Goal: Information Seeking & Learning: Learn about a topic

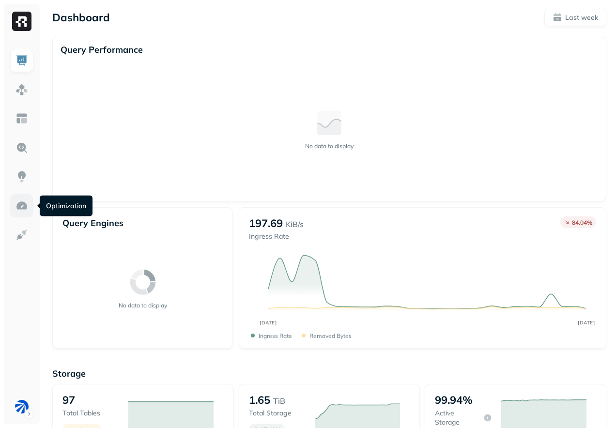
click at [24, 210] on img at bounding box center [21, 206] width 13 height 13
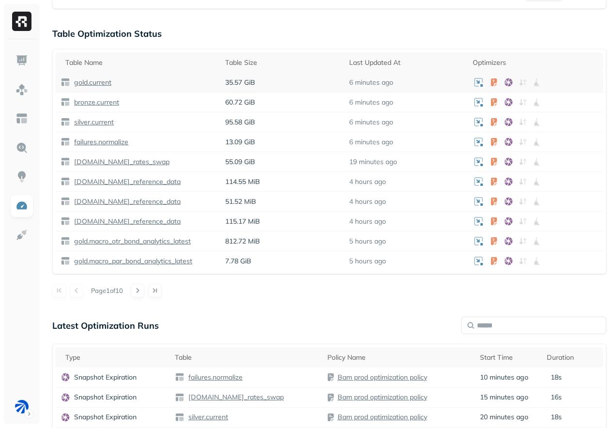
scroll to position [601, 0]
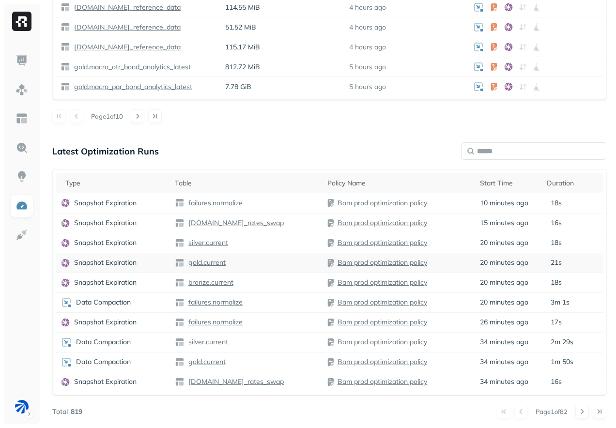
click at [245, 267] on div "gold.current" at bounding box center [246, 263] width 143 height 10
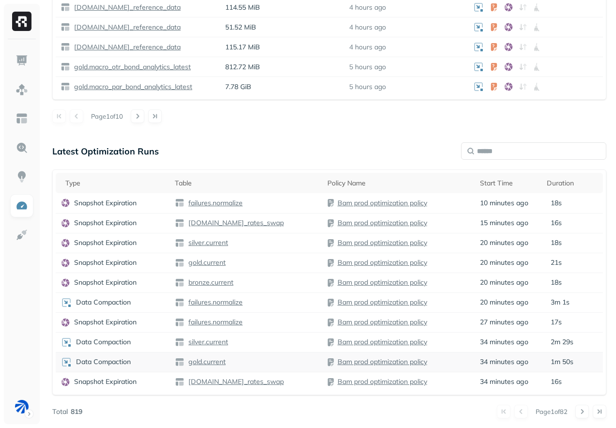
click at [247, 364] on div "gold.current" at bounding box center [246, 362] width 143 height 10
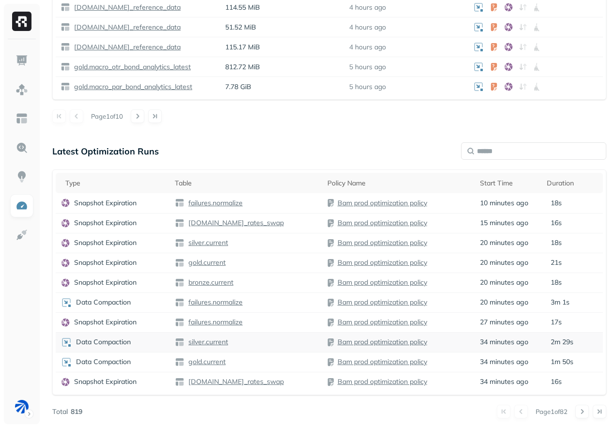
click at [255, 343] on div "silver.current" at bounding box center [246, 343] width 143 height 10
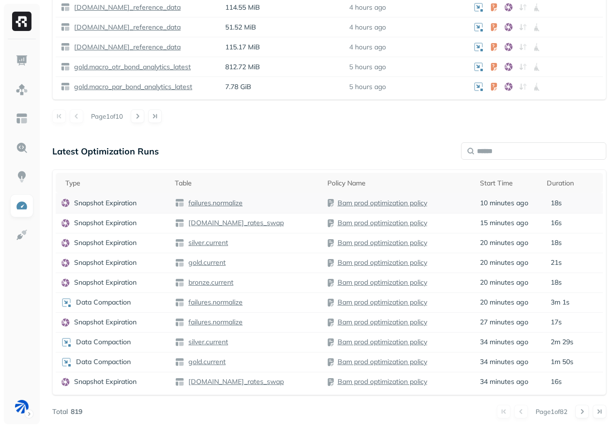
click at [296, 205] on div "failures.normalize" at bounding box center [246, 203] width 143 height 10
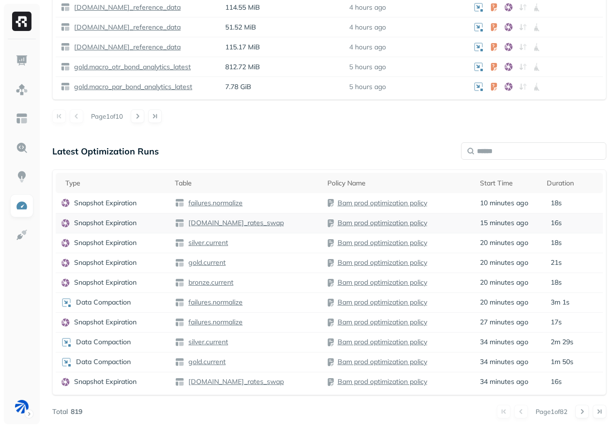
click at [281, 232] on td "[DOMAIN_NAME]_rates_swap" at bounding box center [246, 223] width 153 height 20
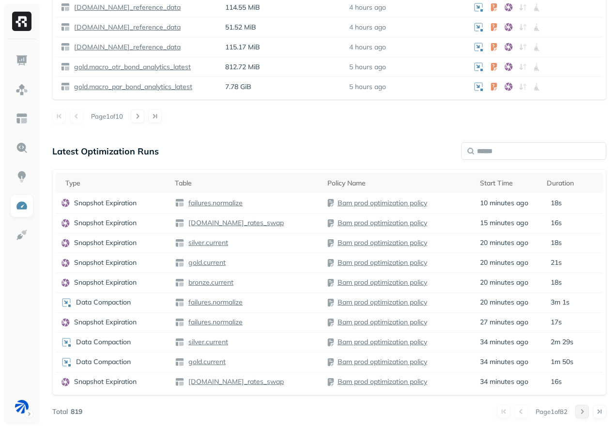
click at [579, 414] on button at bounding box center [582, 412] width 14 height 14
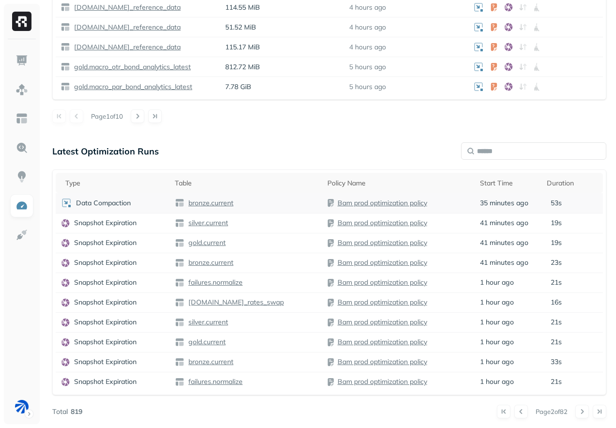
click at [252, 211] on td "bronze.current" at bounding box center [246, 203] width 153 height 20
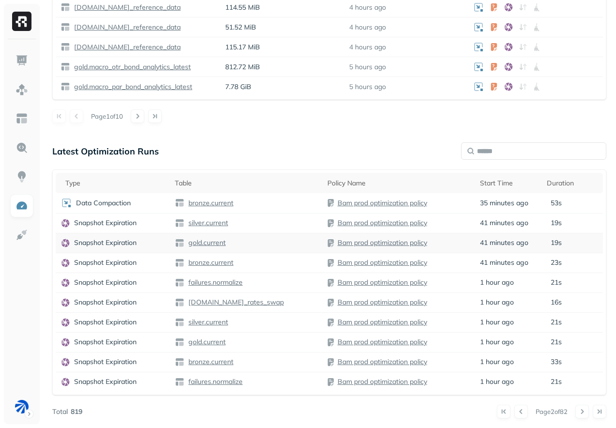
click at [259, 247] on td "gold.current" at bounding box center [246, 243] width 153 height 20
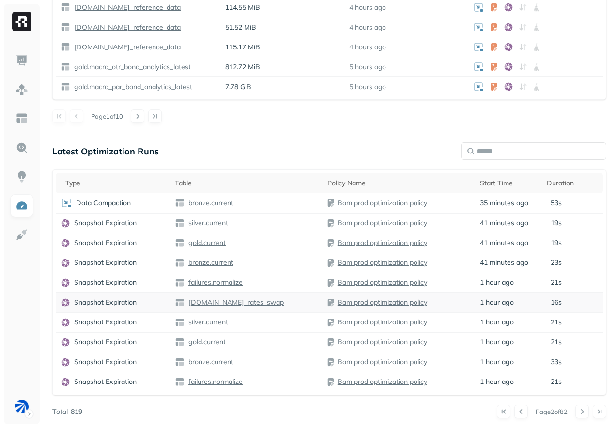
click at [280, 303] on div "[DOMAIN_NAME]_rates_swap" at bounding box center [246, 303] width 143 height 10
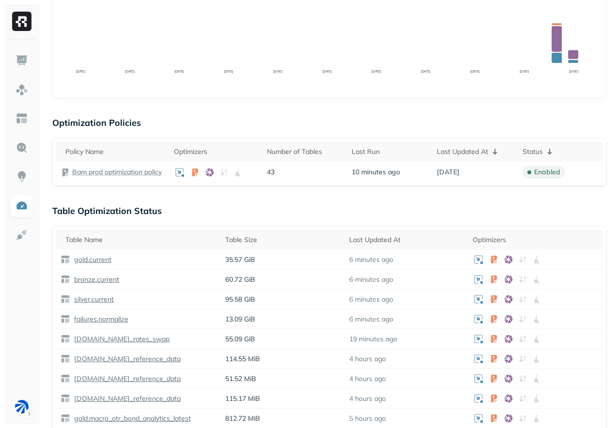
scroll to position [262, 0]
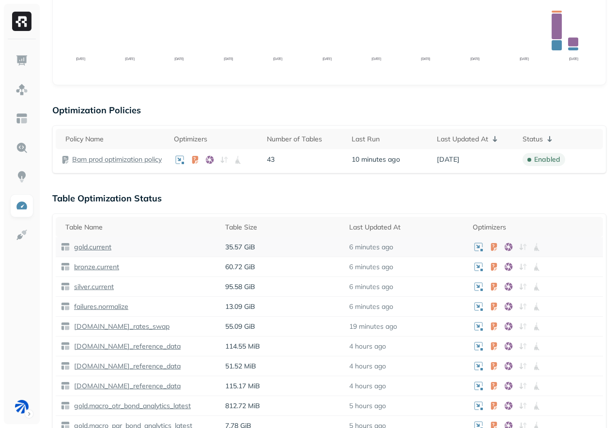
click at [89, 247] on p "gold.current" at bounding box center [91, 247] width 39 height 9
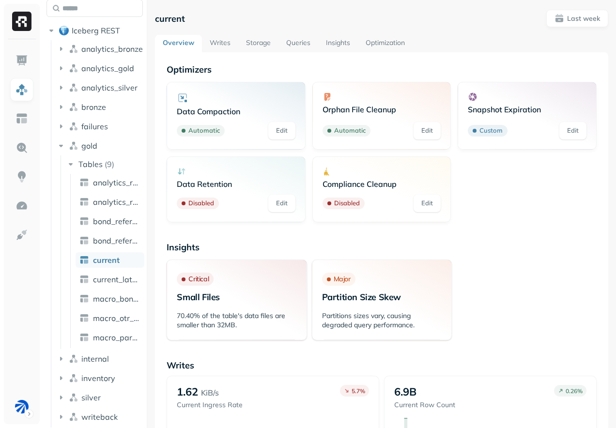
scroll to position [39, 0]
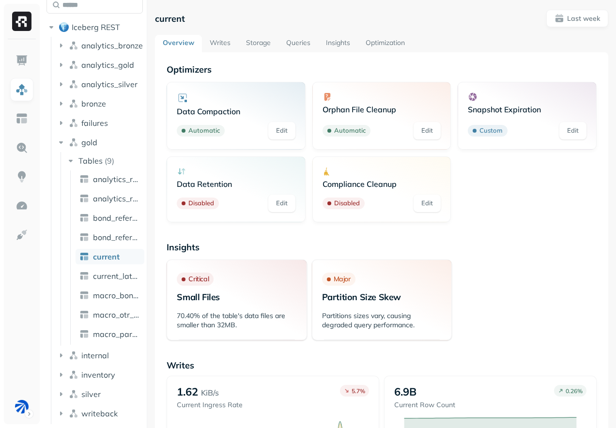
click at [262, 42] on link "Storage" at bounding box center [258, 43] width 40 height 17
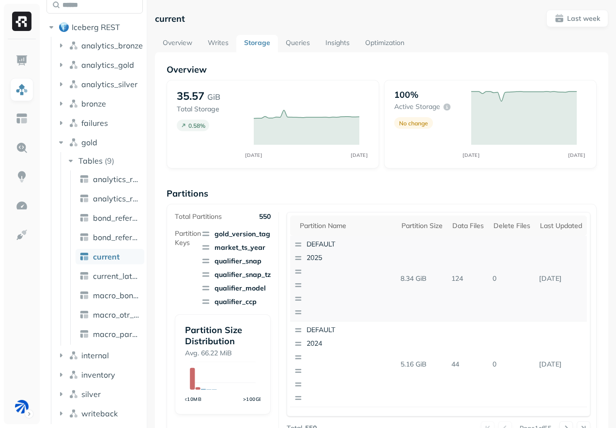
click at [309, 282] on p "button" at bounding box center [354, 285] width 94 height 10
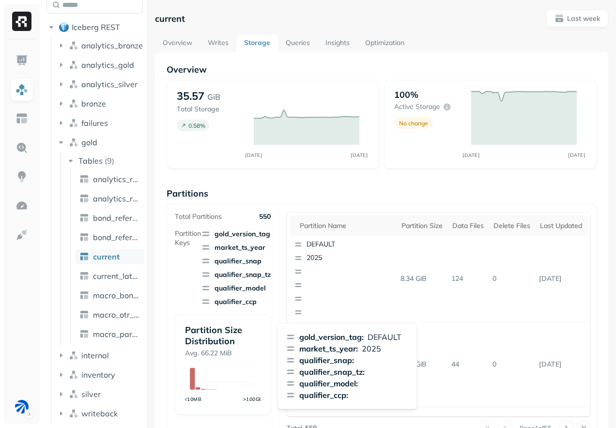
click at [358, 196] on p "Partitions" at bounding box center [382, 193] width 430 height 11
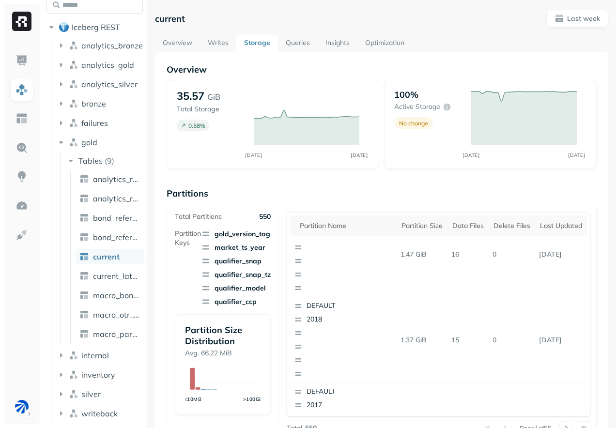
click at [305, 45] on link "Queries" at bounding box center [298, 43] width 40 height 17
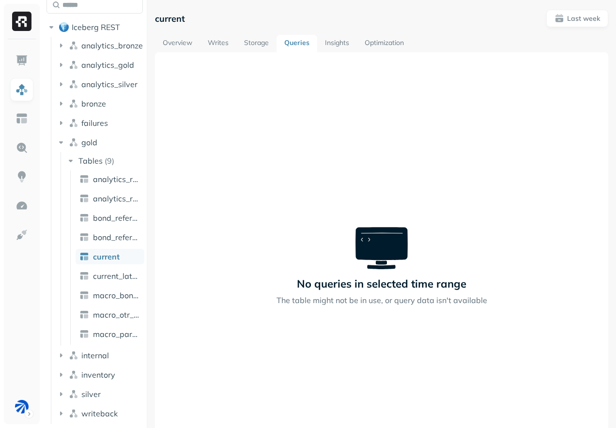
click at [343, 45] on link "Insights" at bounding box center [337, 43] width 40 height 17
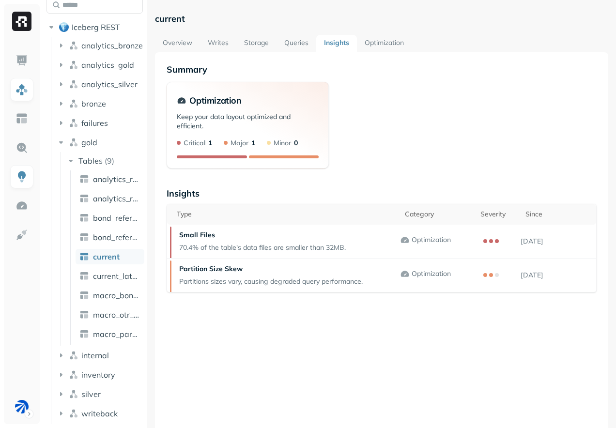
click at [372, 47] on link "Optimization" at bounding box center [384, 43] width 55 height 17
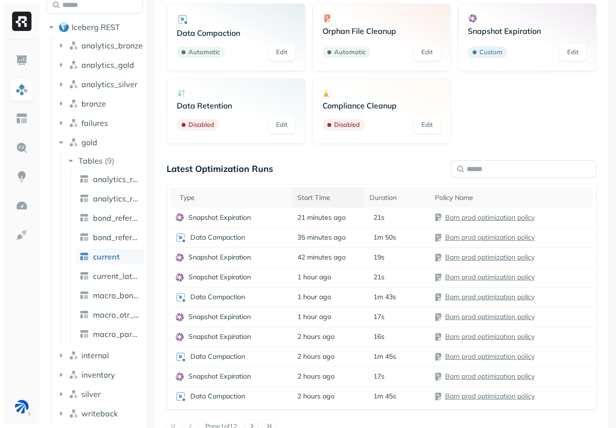
scroll to position [95, 0]
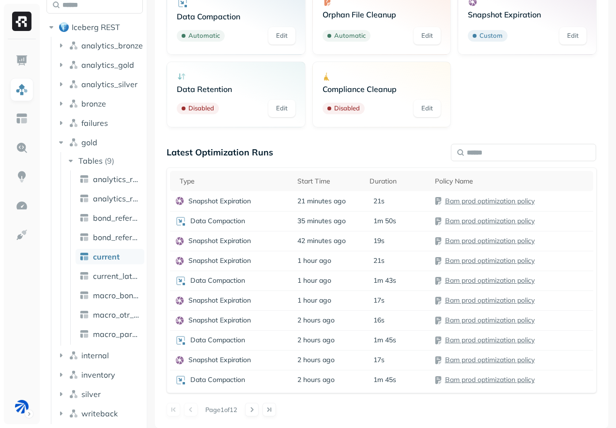
click at [254, 417] on div "Optimizers Data Compaction Automatic Edit Orphan File Cleanup Automatic Edit Sn…" at bounding box center [381, 192] width 453 height 471
click at [254, 414] on button at bounding box center [252, 410] width 14 height 14
click at [257, 320] on div "Data Compaction" at bounding box center [231, 321] width 113 height 12
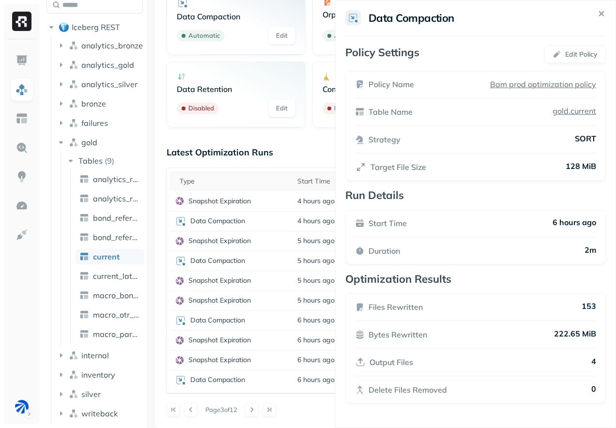
click at [252, 306] on html "Assets Iceberg REST analytics_bronze analytics_gold analytics_silver bronze fai…" at bounding box center [308, 214] width 616 height 428
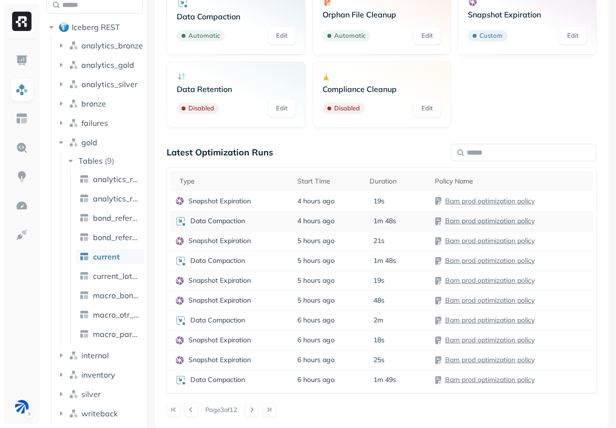
click at [274, 222] on div "Data Compaction" at bounding box center [231, 222] width 113 height 12
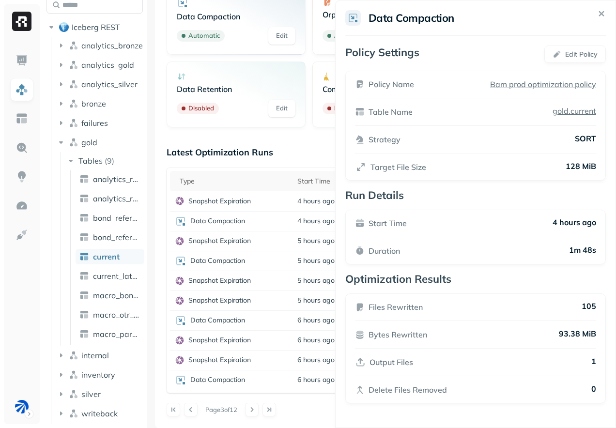
click at [262, 277] on html "Assets Iceberg REST analytics_bronze analytics_gold analytics_silver bronze fai…" at bounding box center [308, 214] width 616 height 428
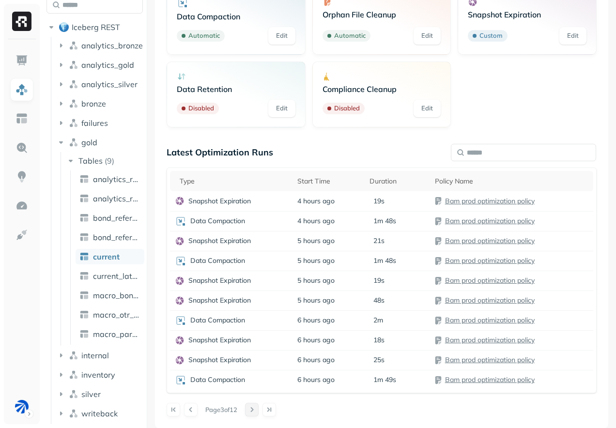
click at [259, 408] on button at bounding box center [252, 410] width 14 height 14
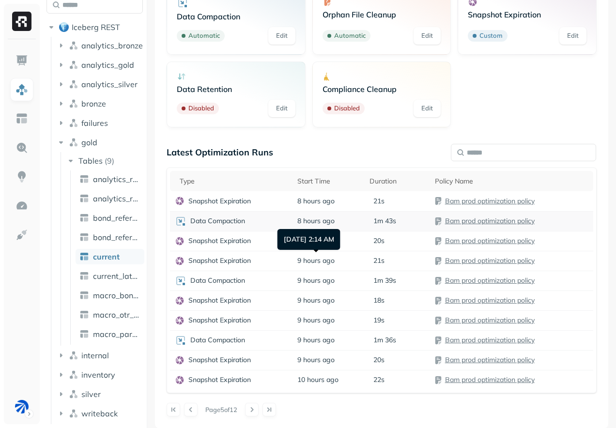
click at [271, 228] on td "Data Compaction" at bounding box center [231, 221] width 123 height 20
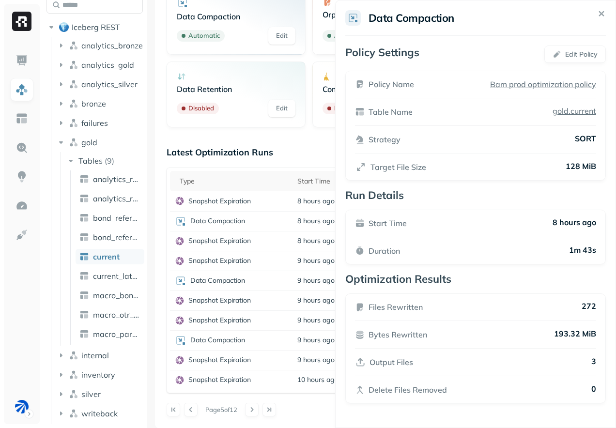
click at [295, 301] on html "Assets Iceberg REST analytics_bronze analytics_gold analytics_silver bronze fai…" at bounding box center [308, 214] width 616 height 428
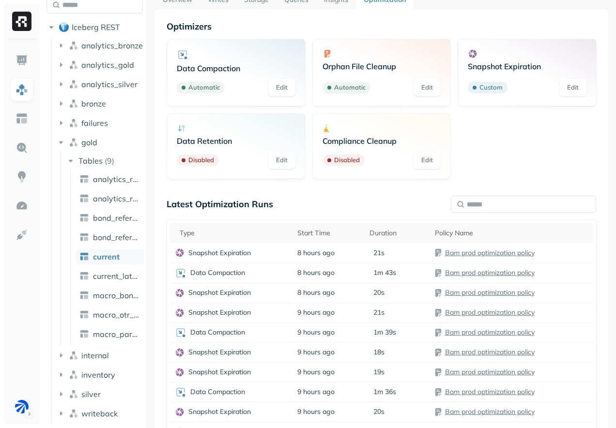
scroll to position [0, 0]
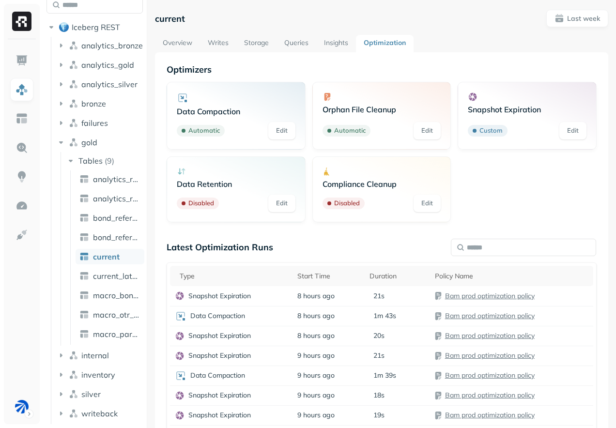
click at [302, 66] on p "Optimizers" at bounding box center [382, 69] width 430 height 11
click at [251, 83] on div "Data Compaction Automatic Edit" at bounding box center [236, 116] width 139 height 68
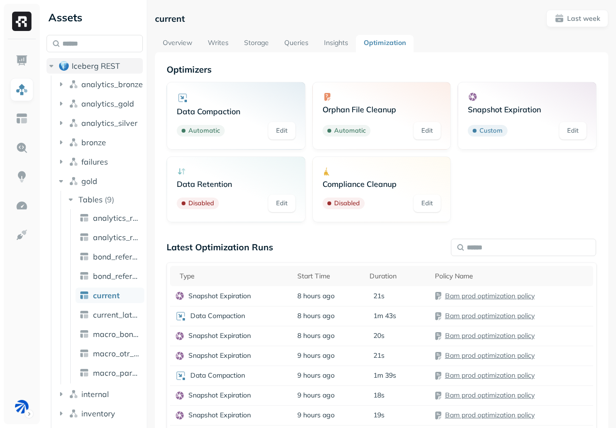
click at [100, 71] on button "Iceberg REST" at bounding box center [94, 65] width 96 height 15
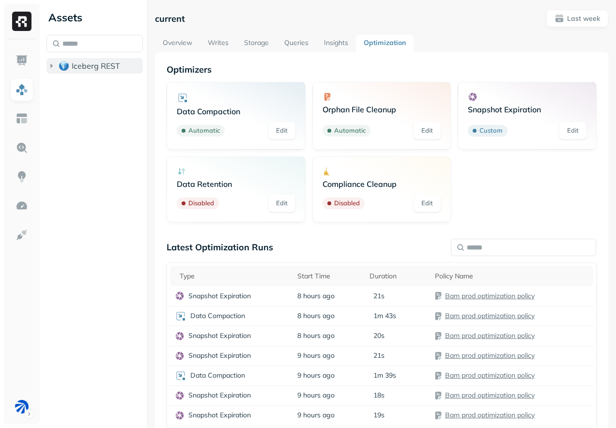
click at [101, 70] on span "Iceberg REST" at bounding box center [96, 66] width 48 height 10
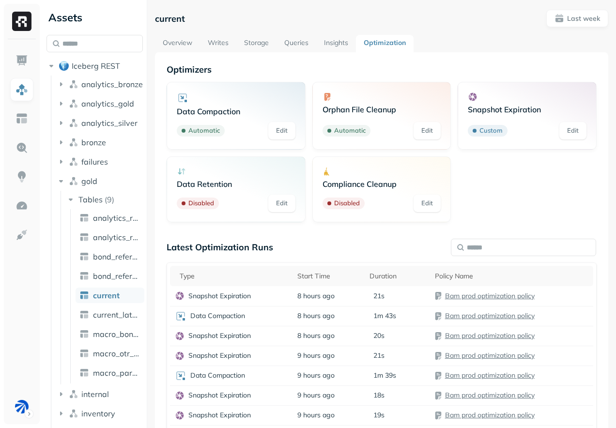
click at [210, 42] on link "Writes" at bounding box center [218, 43] width 36 height 17
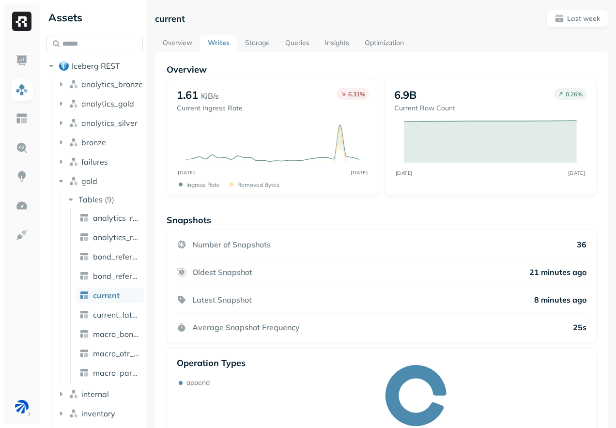
scroll to position [57, 0]
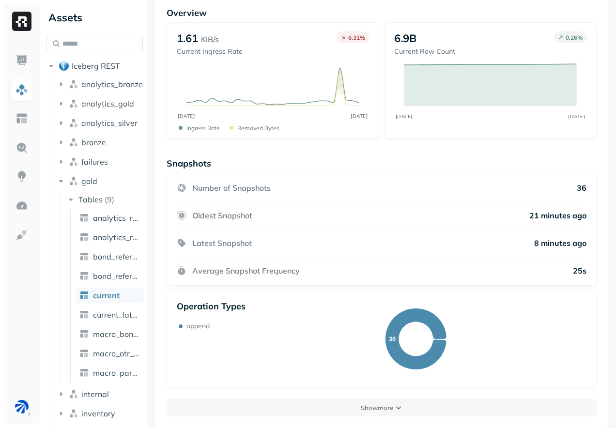
click at [357, 396] on div "Snapshots Number of Snapshots 36 Oldest Snapshot 21 minutes ago Latest Snapshot…" at bounding box center [382, 287] width 430 height 259
click at [358, 407] on button "Show more" at bounding box center [382, 407] width 430 height 17
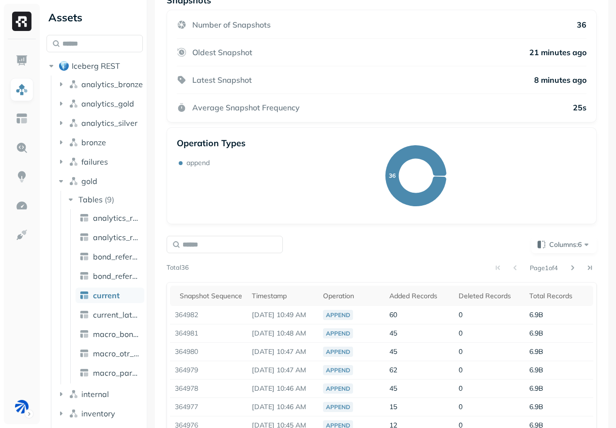
scroll to position [321, 0]
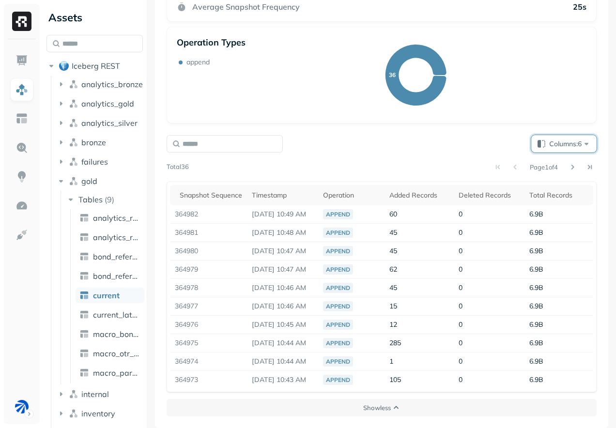
click at [569, 149] on button "Columns: 6" at bounding box center [563, 143] width 65 height 17
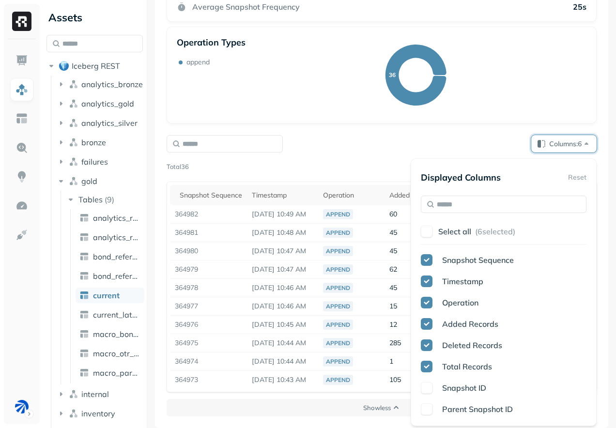
click at [462, 234] on p "Select all" at bounding box center [454, 232] width 33 height 10
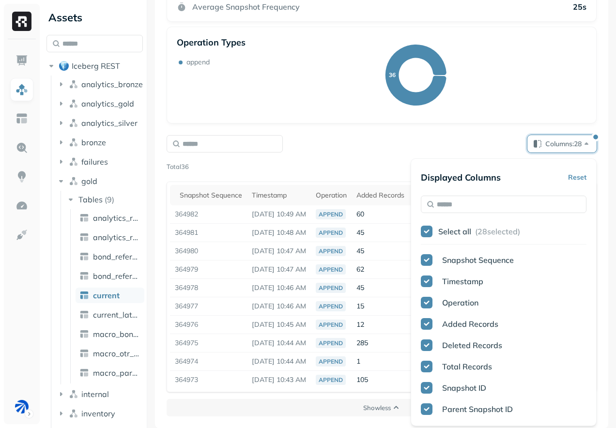
click at [458, 138] on div "Columns: 28" at bounding box center [382, 143] width 430 height 17
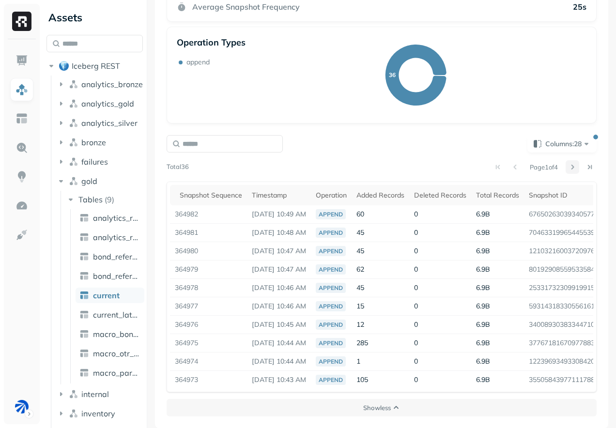
click at [575, 172] on button at bounding box center [573, 167] width 14 height 14
click at [593, 140] on button "Columns: 28" at bounding box center [561, 143] width 69 height 17
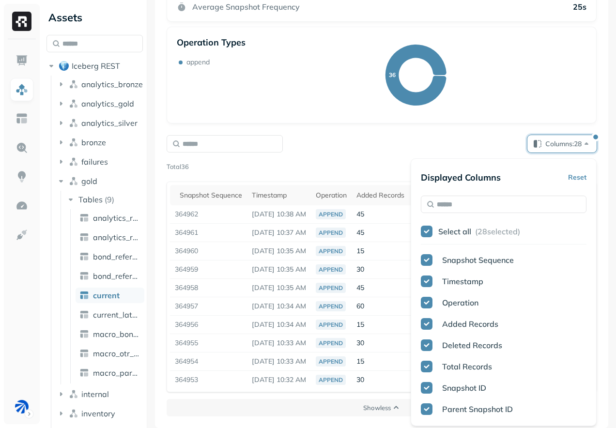
click at [582, 179] on button "Reset" at bounding box center [577, 177] width 18 height 17
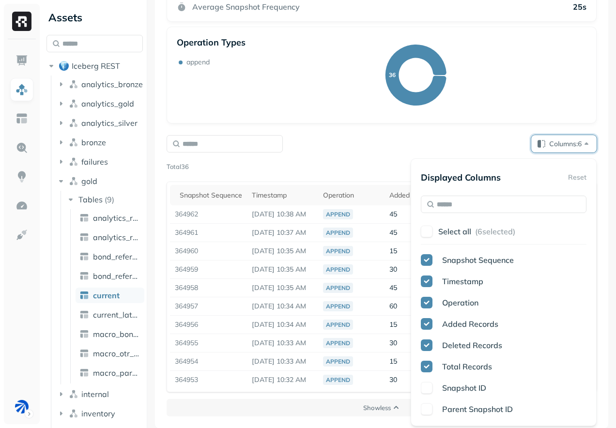
click at [463, 154] on div "Columns: 6 Page 3 of 4 Total 36 Snapshot Sequence Timestamp Operation Added Rec…" at bounding box center [382, 263] width 430 height 257
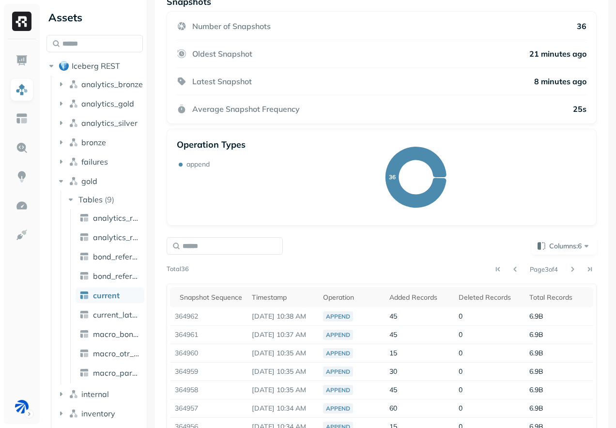
scroll to position [0, 0]
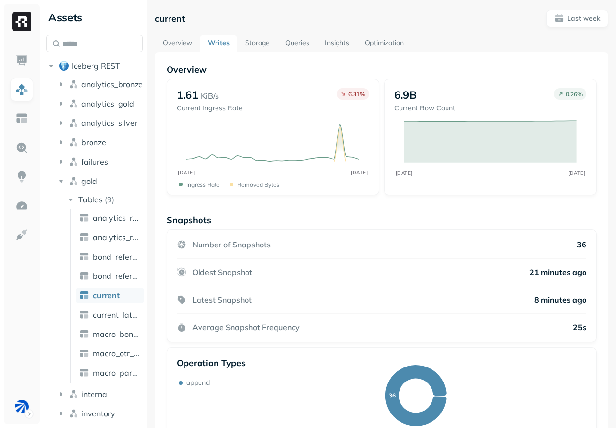
click at [443, 60] on div "Overview 1.61 KiB/s Current Ingress Rate 6.31 % OCT [DATE] Ingress Rate Removed…" at bounding box center [381, 400] width 453 height 696
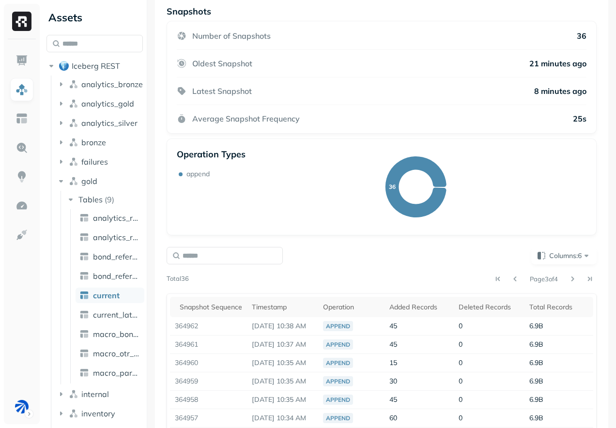
scroll to position [321, 0]
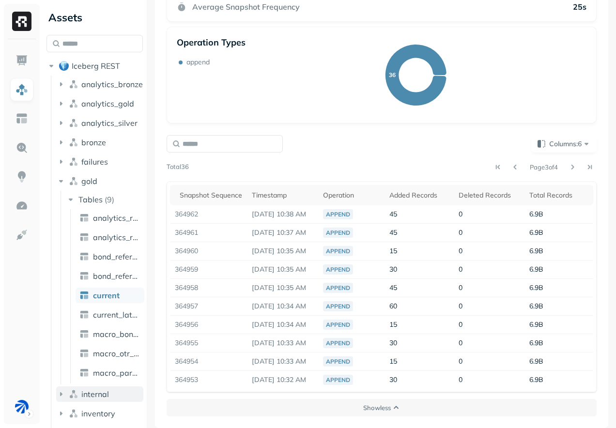
click at [93, 387] on button "internal" at bounding box center [99, 393] width 87 height 15
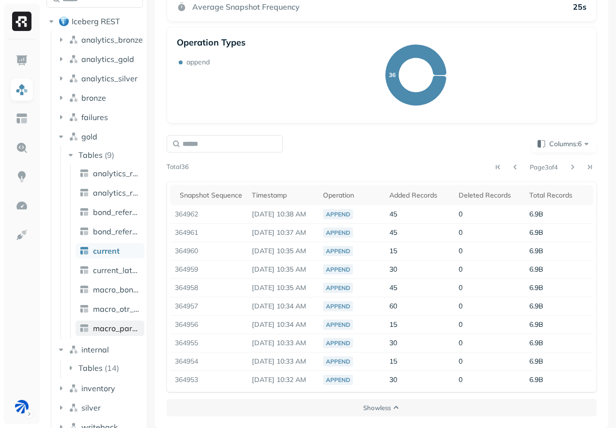
scroll to position [58, 0]
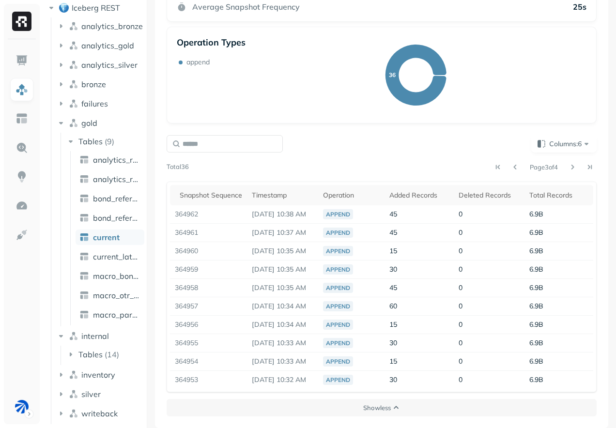
click at [111, 364] on li "Tables ( 14 )" at bounding box center [105, 355] width 78 height 17
click at [111, 360] on button "Tables ( 14 )" at bounding box center [105, 354] width 78 height 15
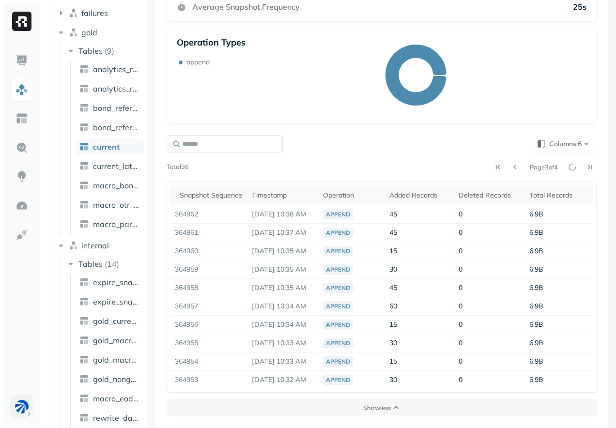
scroll to position [208, 0]
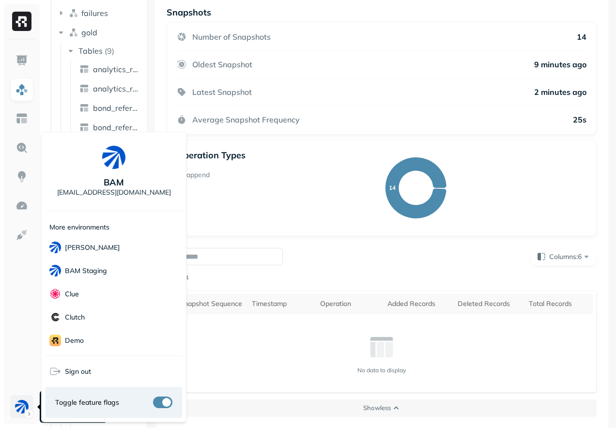
click at [20, 406] on html "Assets Iceberg REST analytics_bronze analytics_gold analytics_silver bronze fai…" at bounding box center [308, 214] width 616 height 428
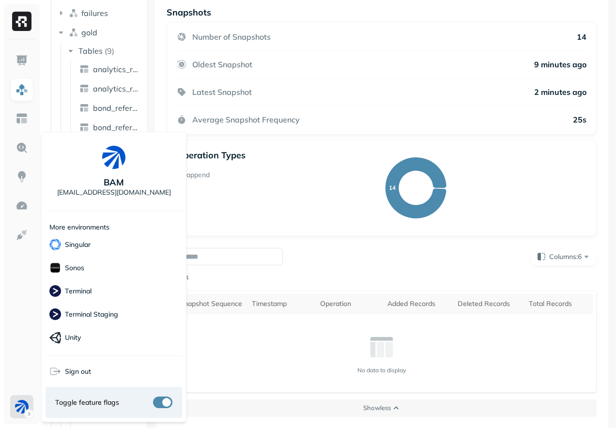
scroll to position [279, 0]
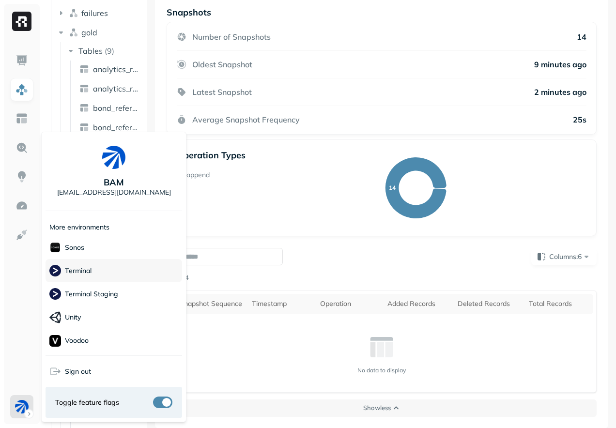
click at [83, 278] on div "Terminal" at bounding box center [114, 270] width 137 height 23
